Goal: Task Accomplishment & Management: Manage account settings

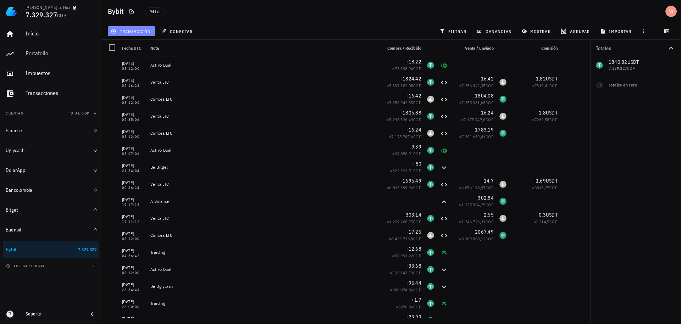
click at [143, 30] on span "transacción" at bounding box center [131, 31] width 39 height 6
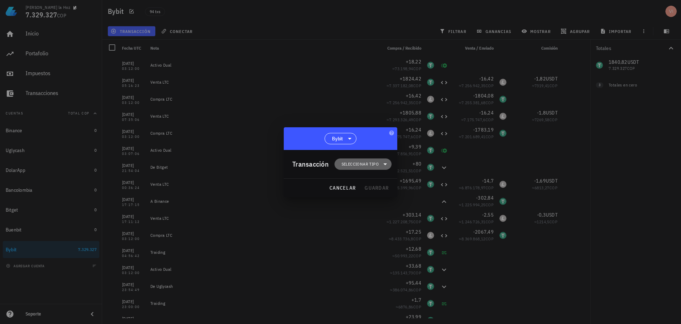
click at [359, 162] on span "Seleccionar tipo" at bounding box center [360, 164] width 37 height 7
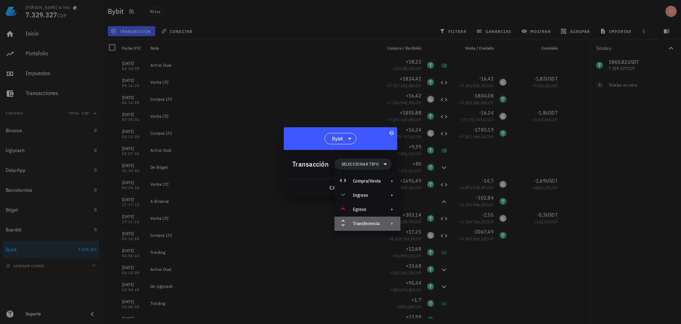
click at [377, 219] on div "Transferencia" at bounding box center [368, 224] width 66 height 14
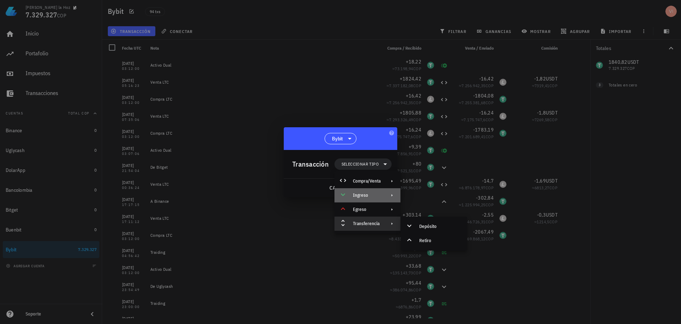
click at [365, 196] on div "Ingreso" at bounding box center [367, 196] width 28 height 6
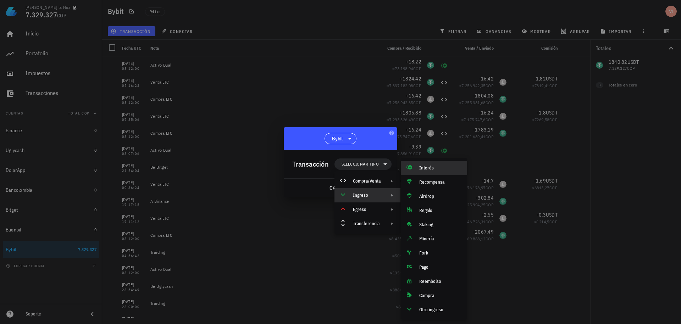
click at [436, 169] on div "Interés" at bounding box center [441, 168] width 42 height 6
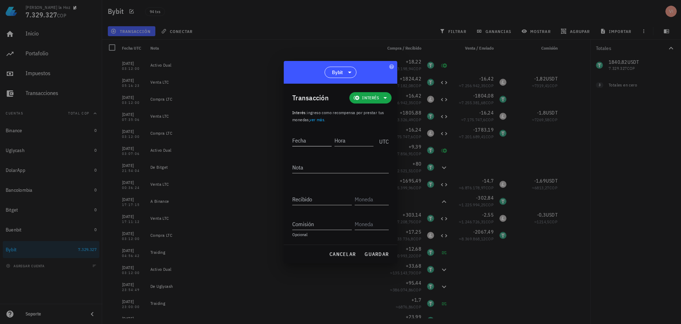
click at [307, 139] on input "Fecha" at bounding box center [311, 140] width 39 height 11
type input "2"
type input "[DATE]"
type input "03:12:00"
type textarea "Activo Dual"
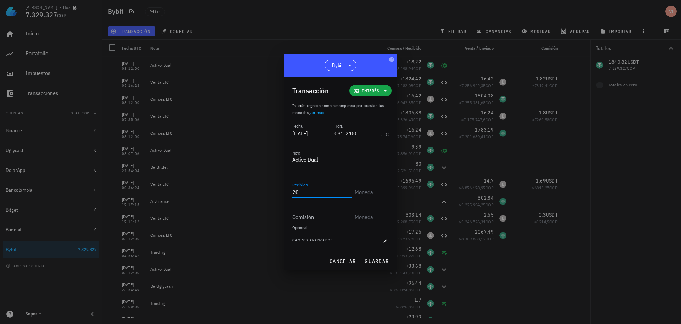
type input "20"
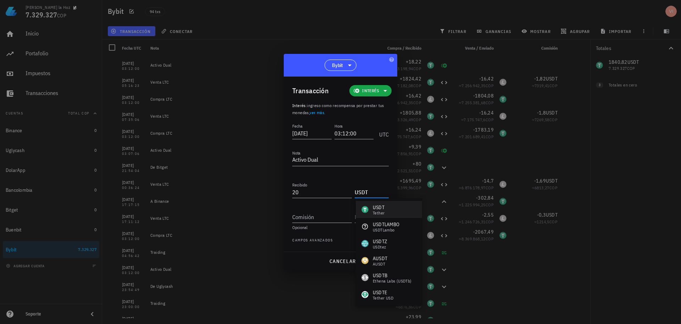
click at [399, 203] on div "USDT Tether" at bounding box center [389, 209] width 66 height 17
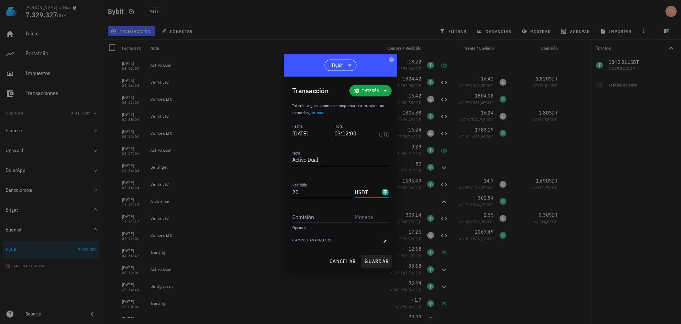
type input "USDT"
click at [378, 263] on span "guardar" at bounding box center [377, 261] width 24 height 6
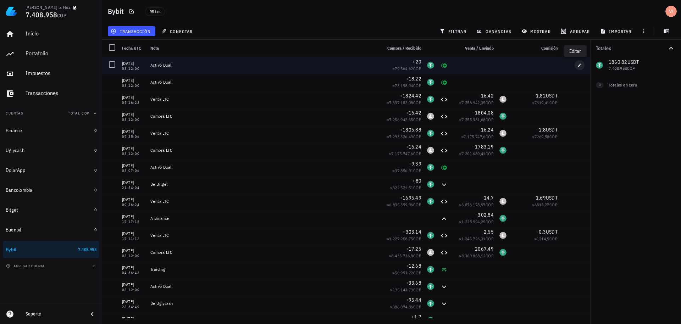
click at [578, 65] on icon "button" at bounding box center [580, 65] width 4 height 4
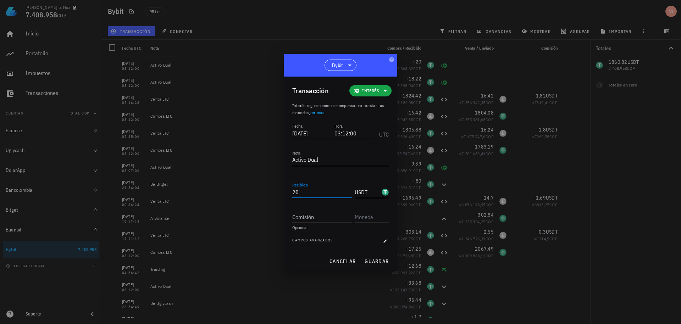
drag, startPoint x: 306, startPoint y: 189, endPoint x: 282, endPoint y: 188, distance: 23.8
click at [282, 188] on div "[PERSON_NAME] la Hoz 7.408.958 COP Inicio [GEOGRAPHIC_DATA] Impuestos [GEOGRAPH…" at bounding box center [340, 162] width 681 height 324
click at [384, 267] on button "guardar" at bounding box center [377, 261] width 30 height 13
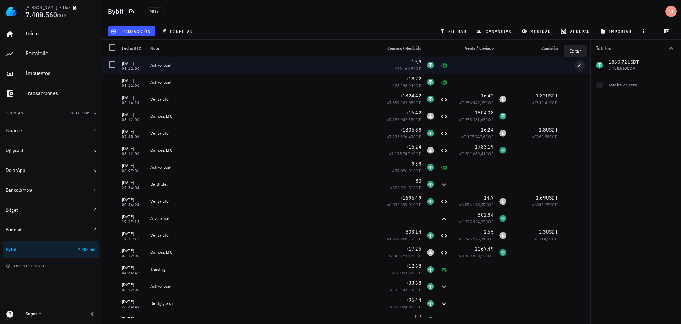
click at [579, 66] on icon "button" at bounding box center [580, 65] width 3 height 3
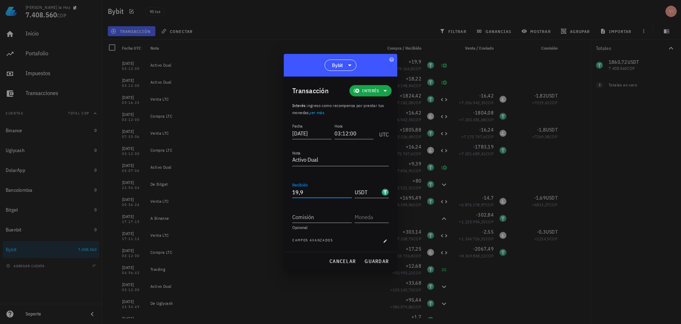
click at [318, 191] on input "19,9" at bounding box center [322, 192] width 60 height 11
click at [382, 261] on span "guardar" at bounding box center [377, 261] width 24 height 6
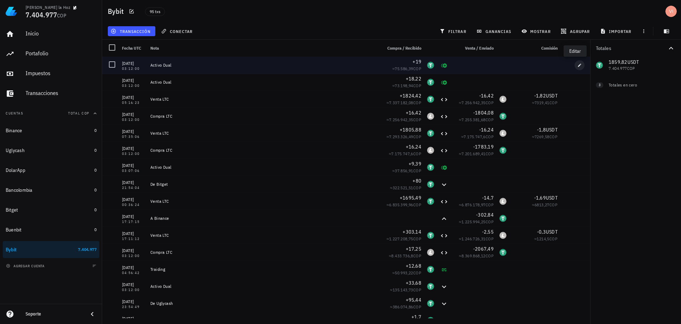
click at [578, 65] on icon "button" at bounding box center [580, 65] width 4 height 4
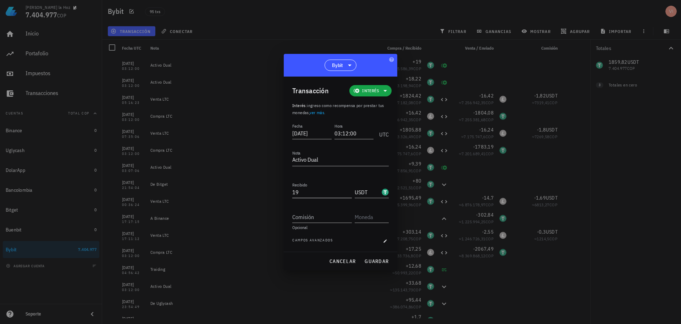
click at [322, 193] on input "19" at bounding box center [322, 192] width 60 height 11
click at [381, 264] on span "guardar" at bounding box center [377, 261] width 24 height 6
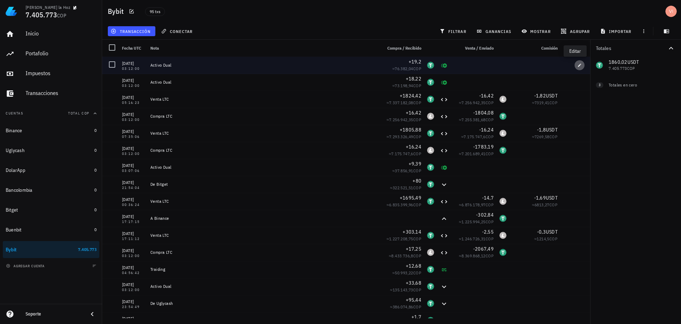
click at [575, 66] on span "button" at bounding box center [580, 65] width 10 height 4
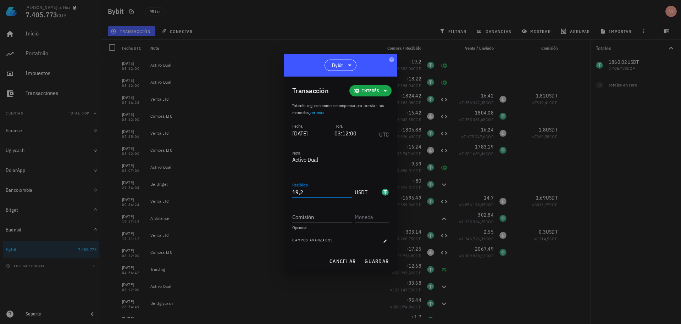
drag, startPoint x: 306, startPoint y: 191, endPoint x: 362, endPoint y: 191, distance: 56.1
click at [311, 191] on input "19,2" at bounding box center [322, 192] width 60 height 11
click at [376, 263] on span "guardar" at bounding box center [377, 261] width 24 height 6
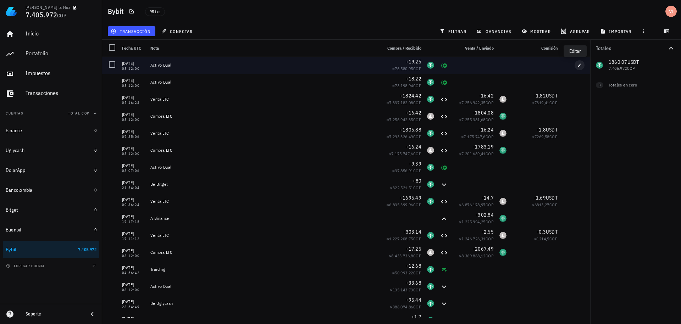
click at [579, 64] on span "button" at bounding box center [580, 65] width 10 height 4
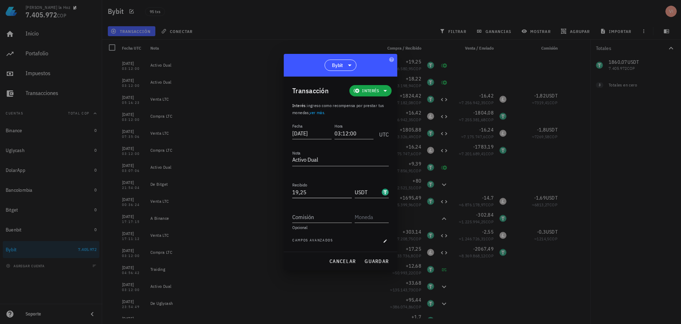
click at [316, 193] on input "19,25" at bounding box center [322, 192] width 60 height 11
click at [369, 262] on span "guardar" at bounding box center [377, 261] width 24 height 6
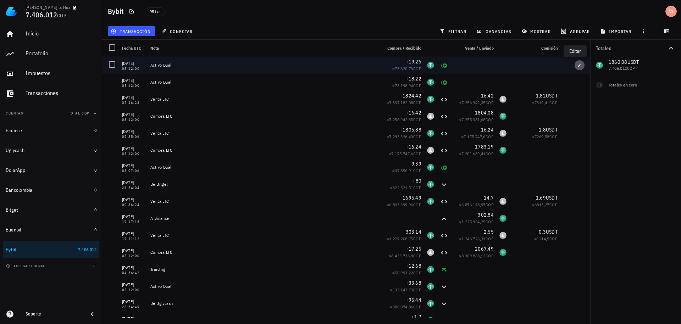
click at [575, 67] on span "button" at bounding box center [580, 65] width 10 height 4
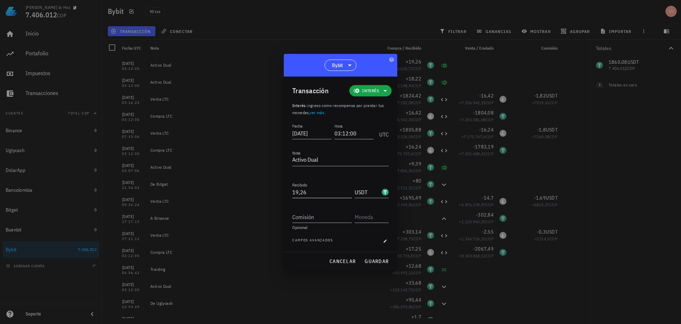
click at [317, 189] on input "19,26" at bounding box center [322, 192] width 60 height 11
click at [382, 263] on span "guardar" at bounding box center [377, 261] width 24 height 6
type input "19,26"
